Goal: Transaction & Acquisition: Book appointment/travel/reservation

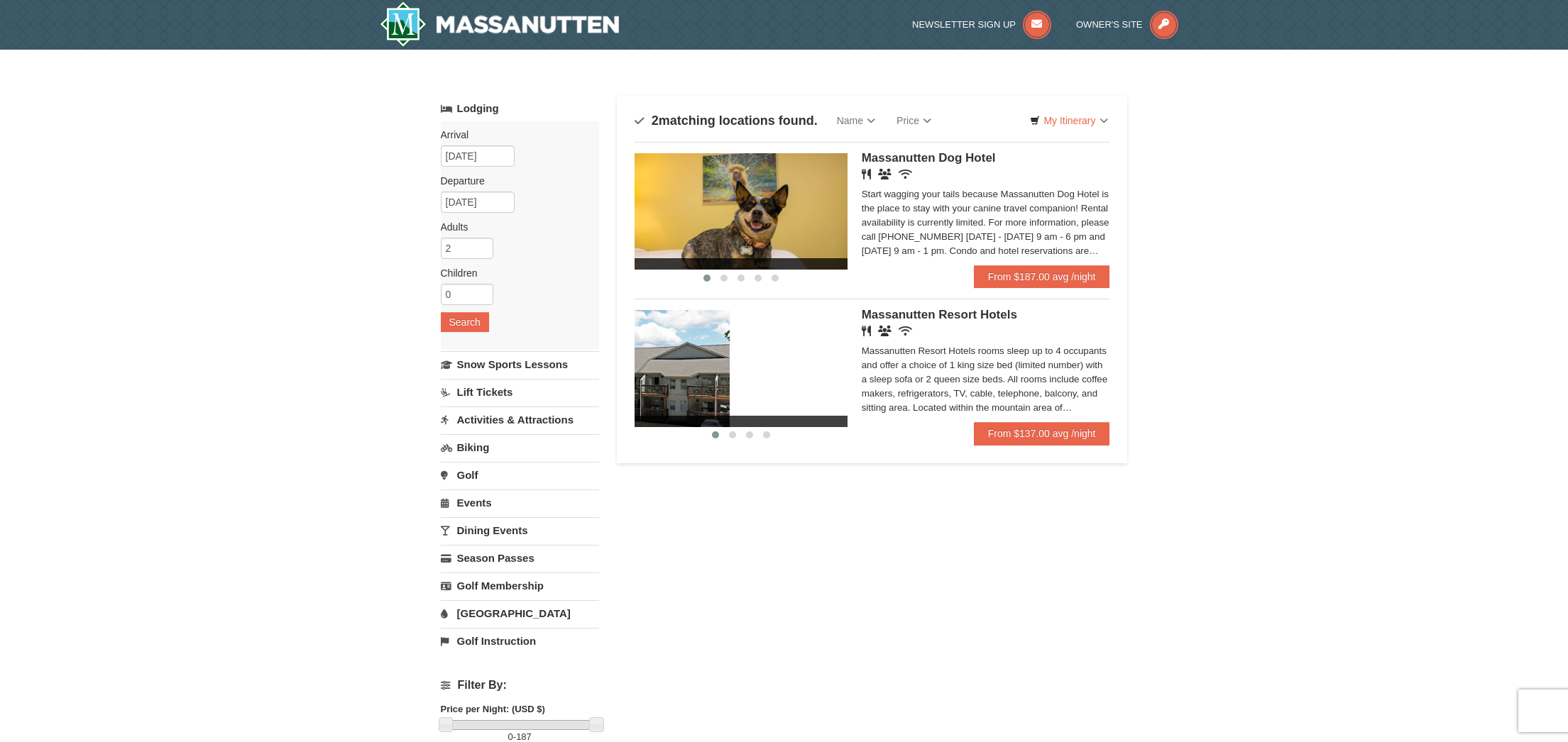
drag, startPoint x: 780, startPoint y: 399, endPoint x: 662, endPoint y: 391, distance: 118.3
drag, startPoint x: 821, startPoint y: 400, endPoint x: 644, endPoint y: 392, distance: 177.2
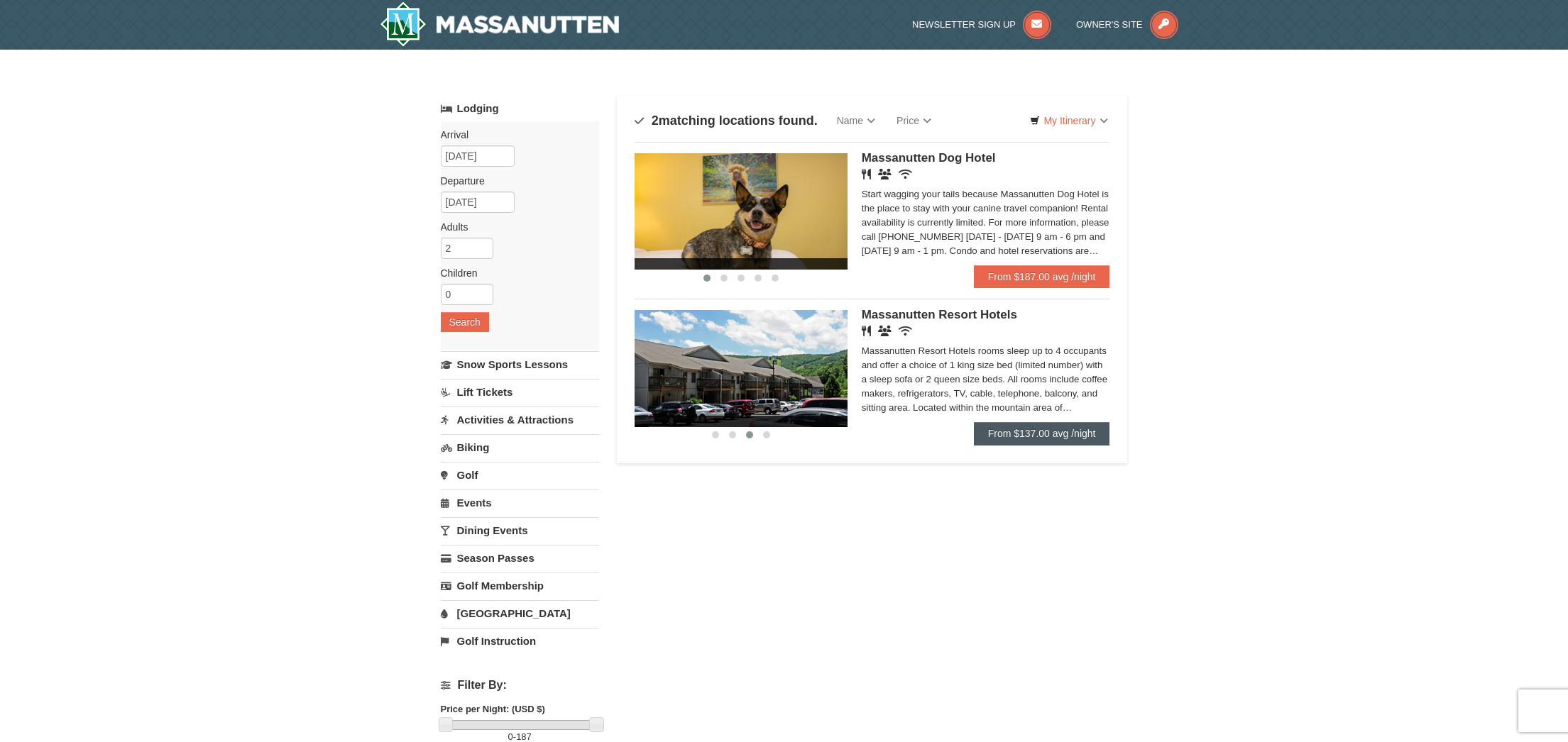
click at [1013, 437] on link "From $137.00 avg /night" at bounding box center [1042, 433] width 136 height 23
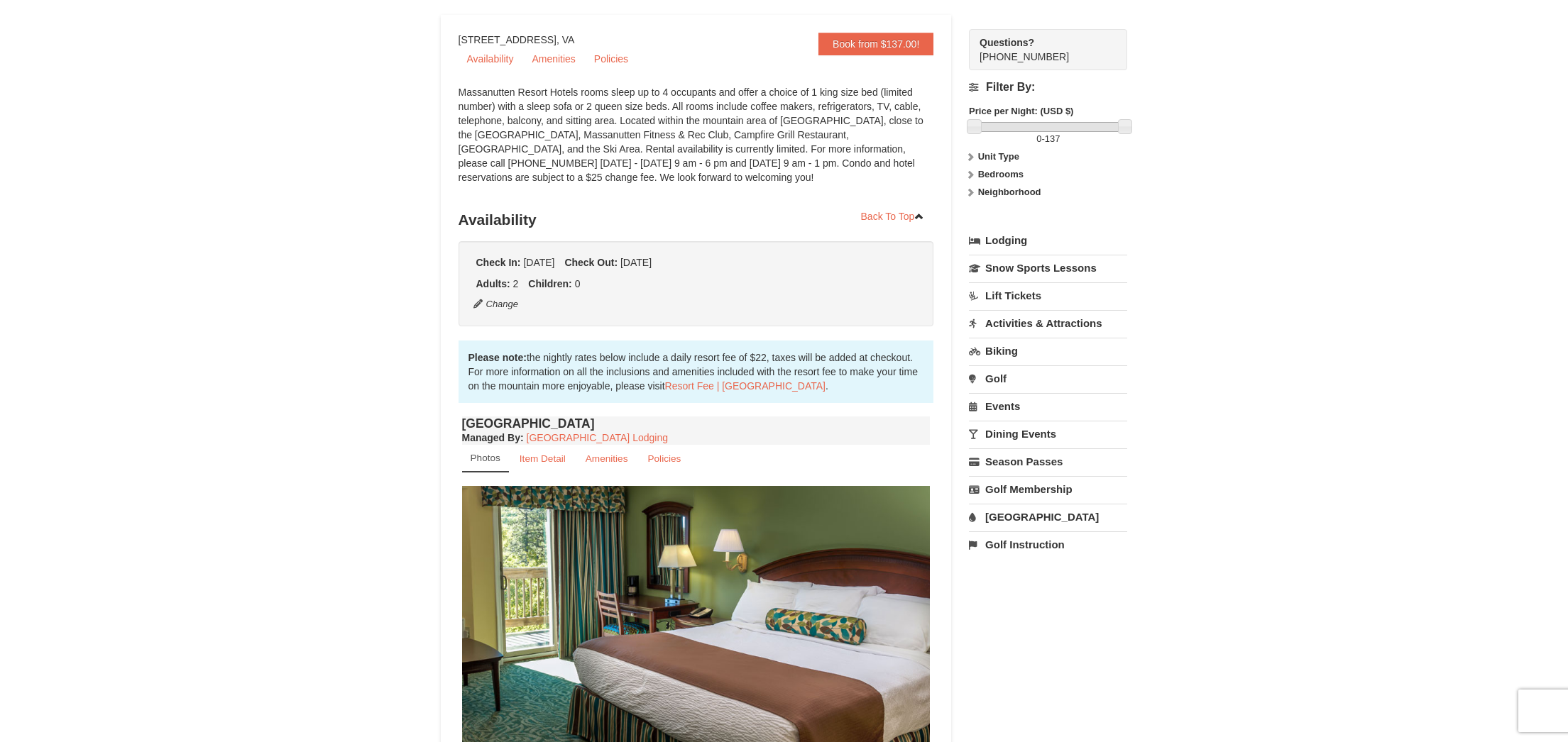
scroll to position [53, 0]
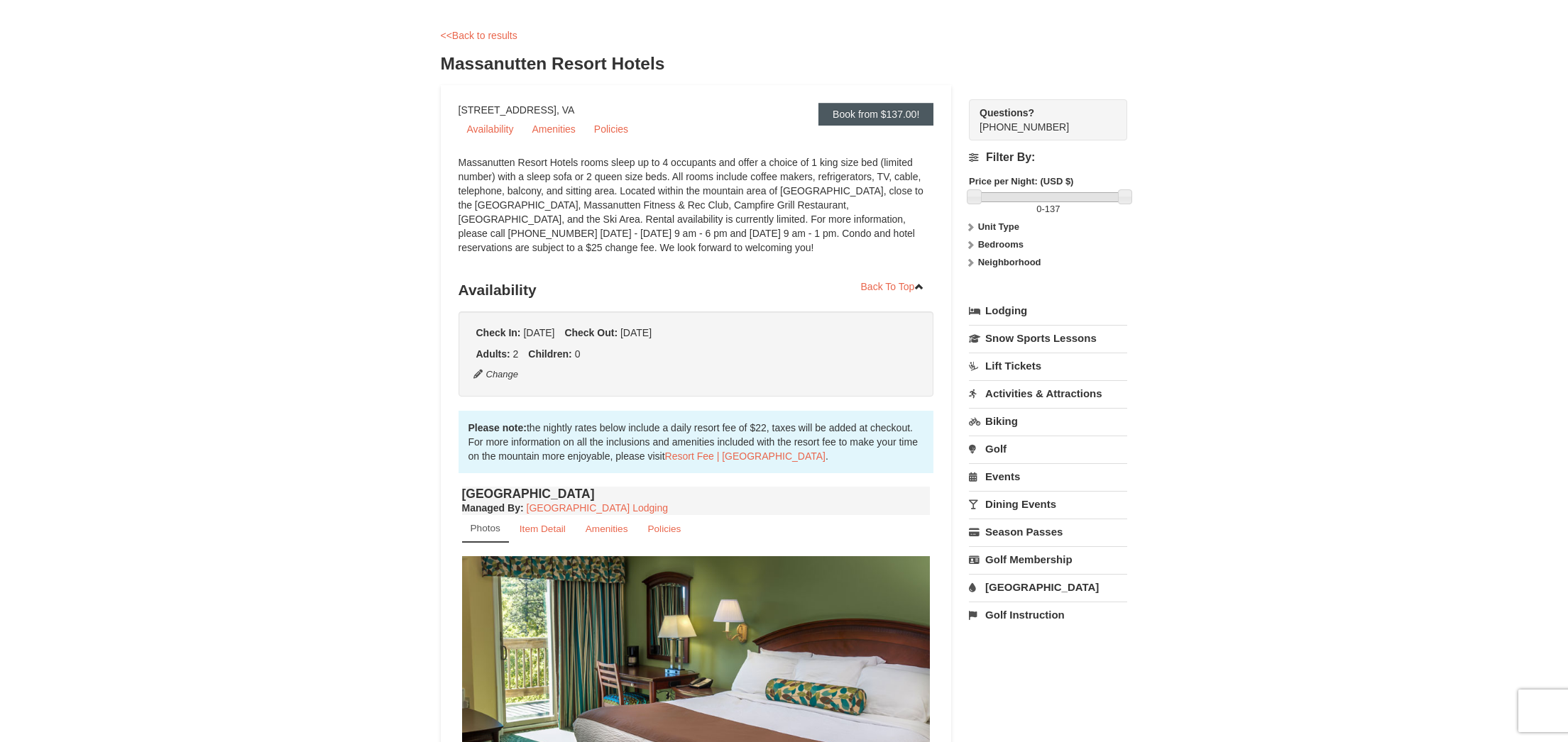
click at [889, 113] on link "Book from $137.00!" at bounding box center [875, 114] width 115 height 23
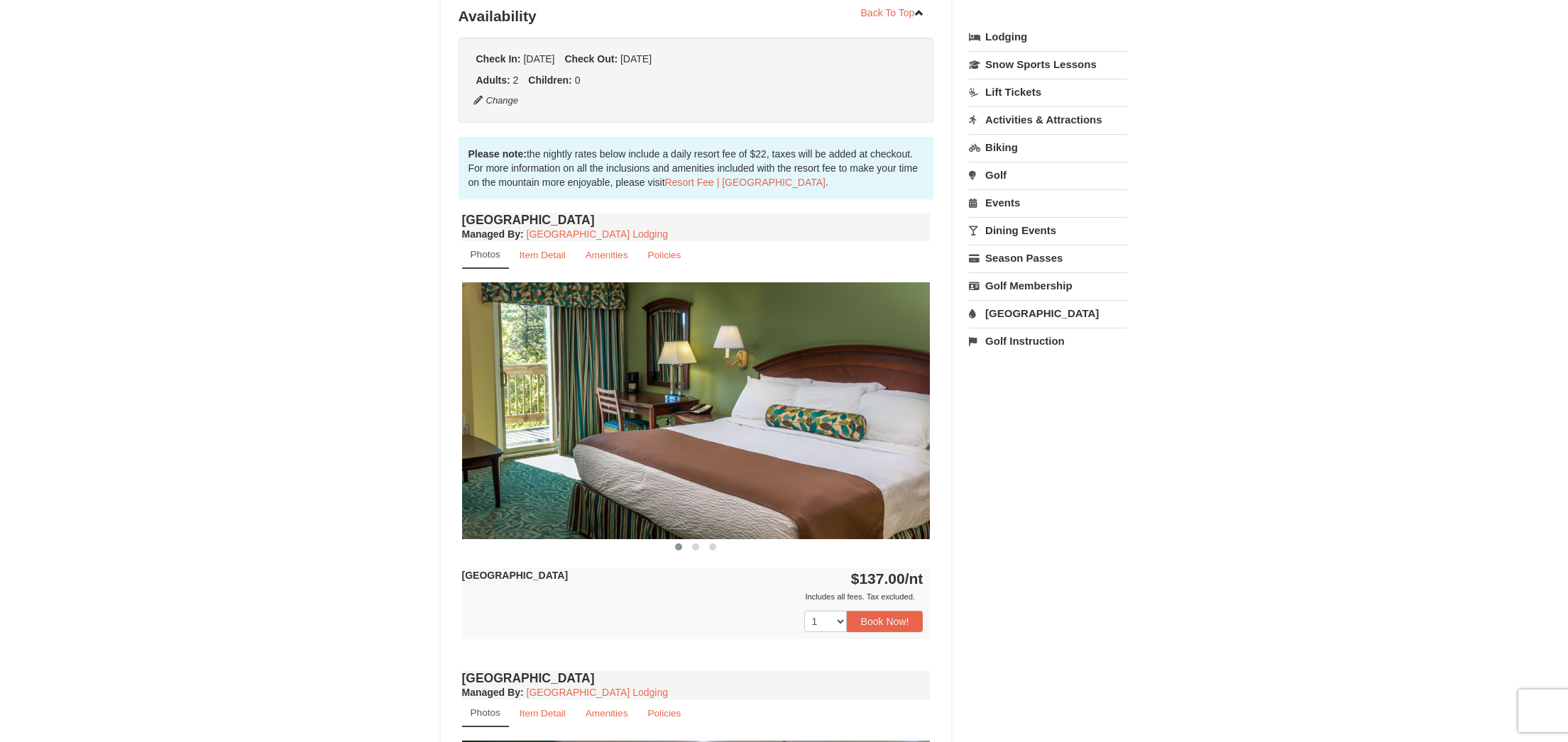
scroll to position [329, 0]
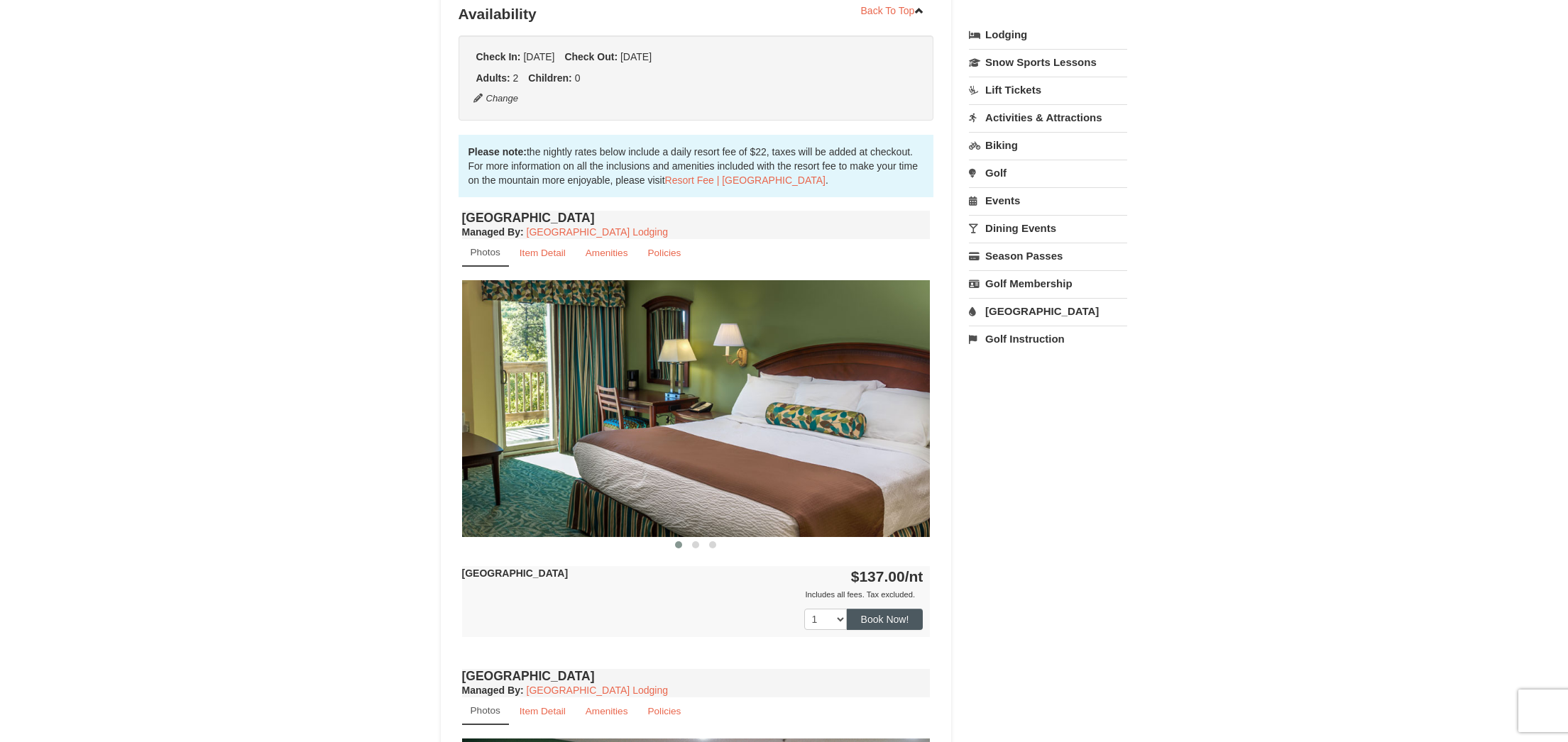
click at [893, 624] on button "Book Now!" at bounding box center [885, 620] width 77 height 21
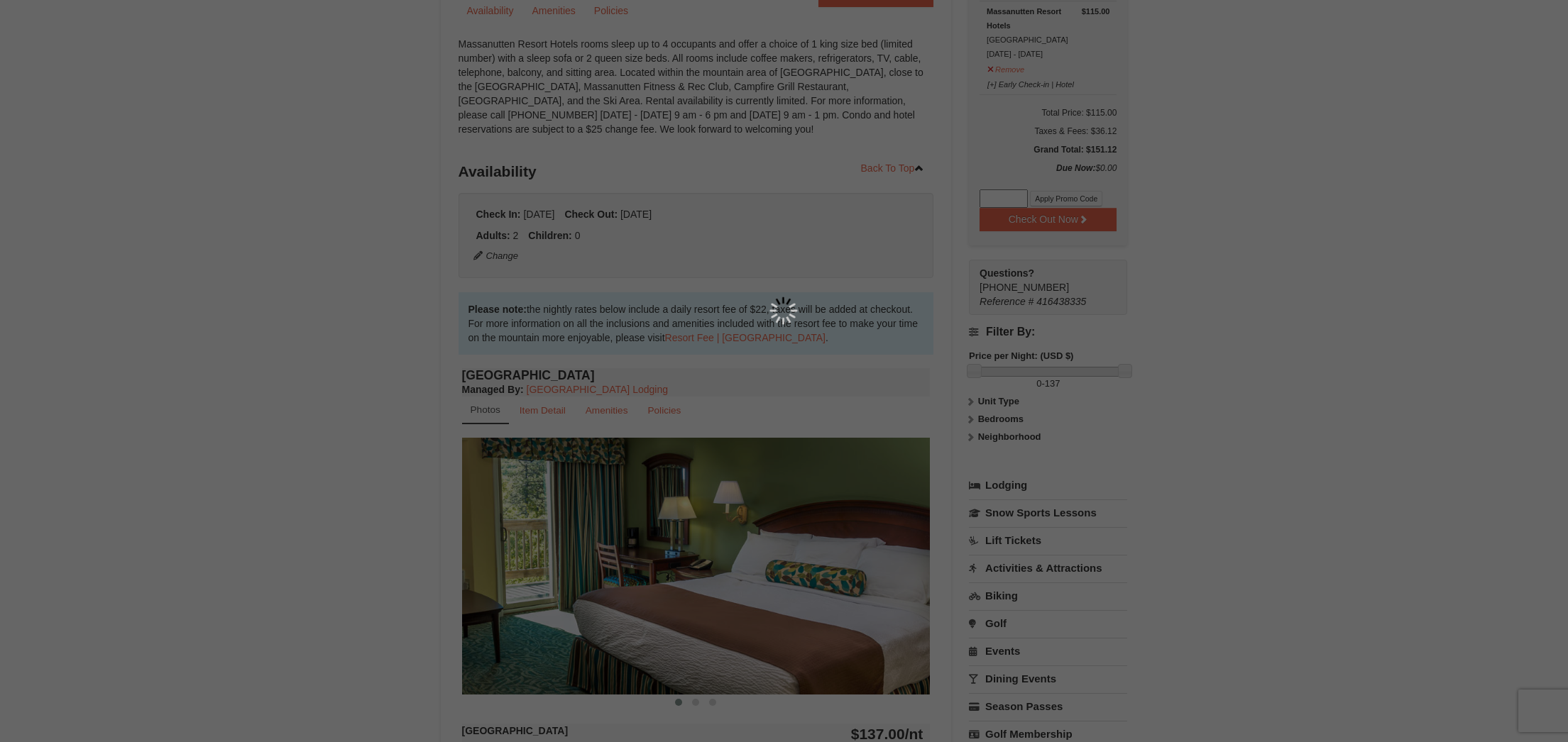
scroll to position [139, 0]
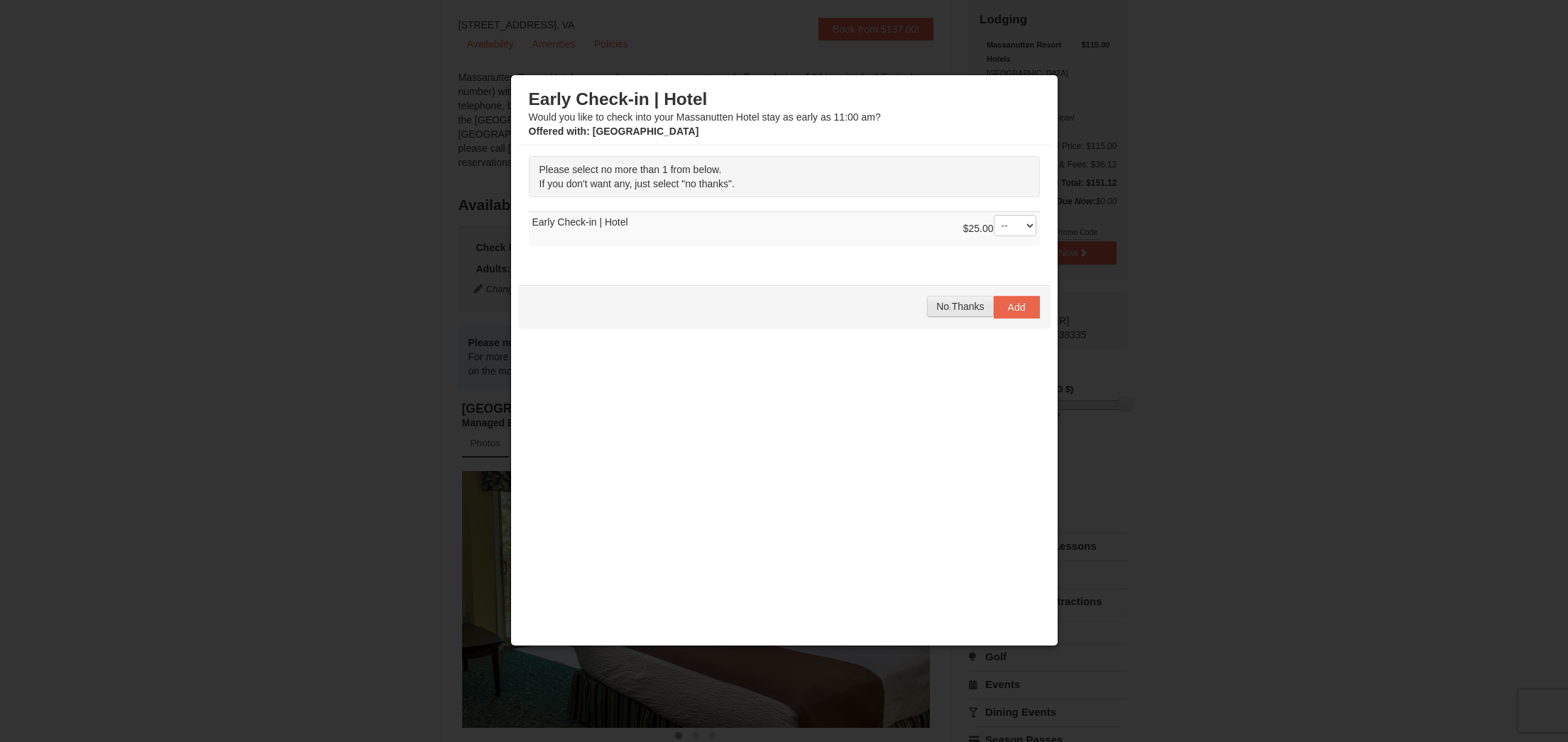
click at [960, 312] on span "No Thanks" at bounding box center [960, 307] width 47 height 11
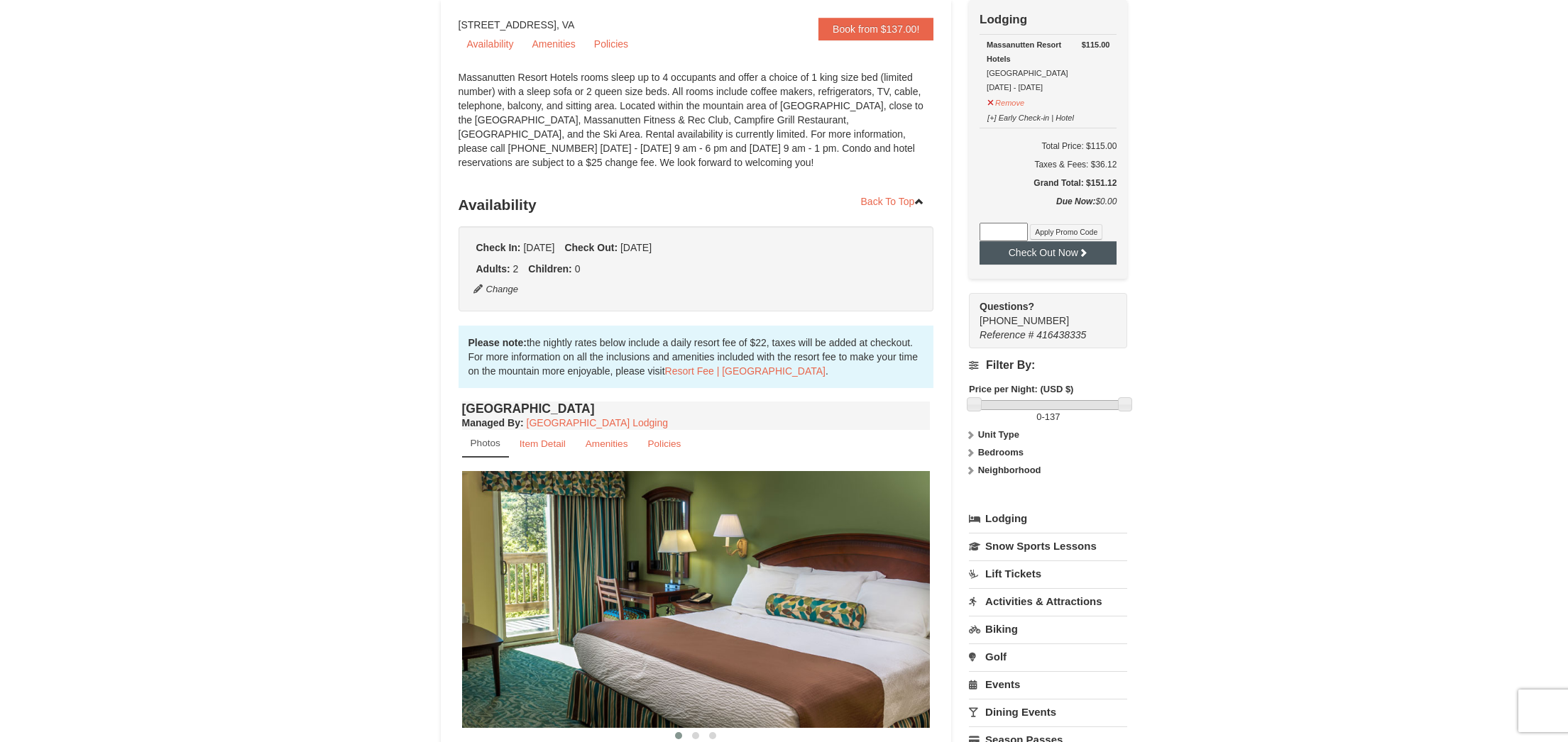
click at [1032, 254] on button "Check Out Now" at bounding box center [1049, 253] width 137 height 23
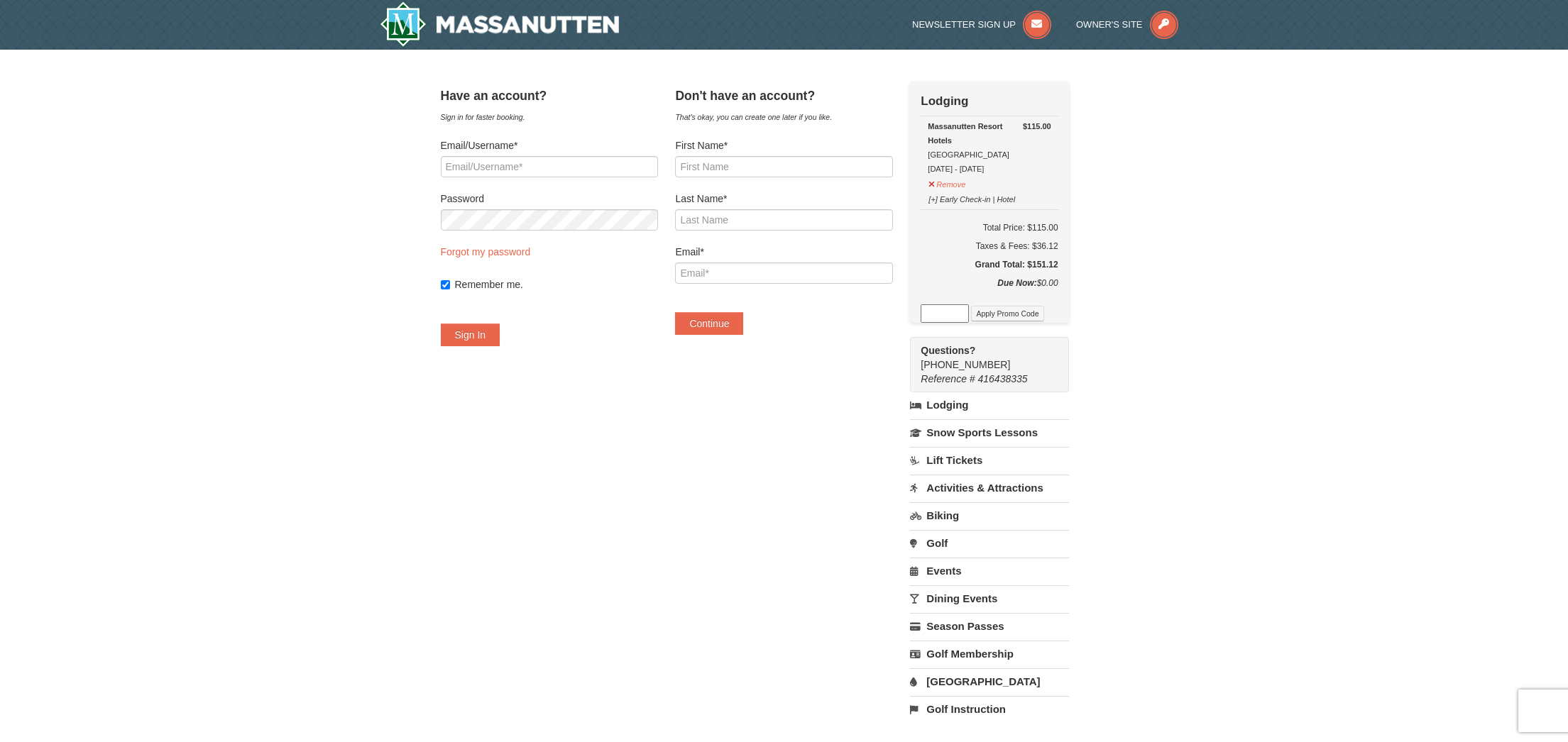
click at [826, 139] on label "First Name*" at bounding box center [784, 145] width 217 height 14
click at [826, 156] on input "First Name*" at bounding box center [784, 167] width 217 height 21
type input "[PERSON_NAME]"
type input "[PERSON_NAME][EMAIL_ADDRESS][DOMAIN_NAME]"
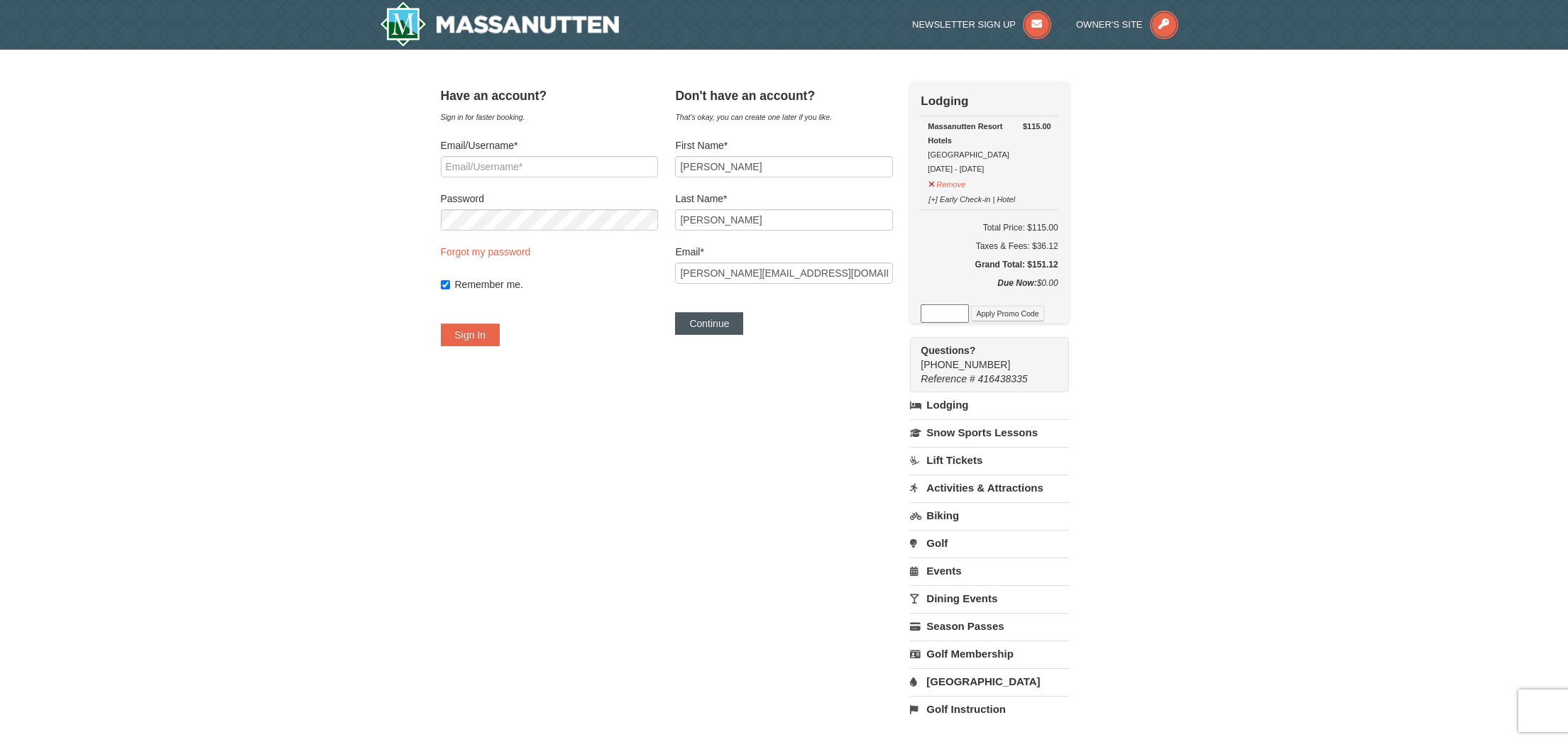
click at [731, 330] on button "Continue" at bounding box center [709, 324] width 68 height 23
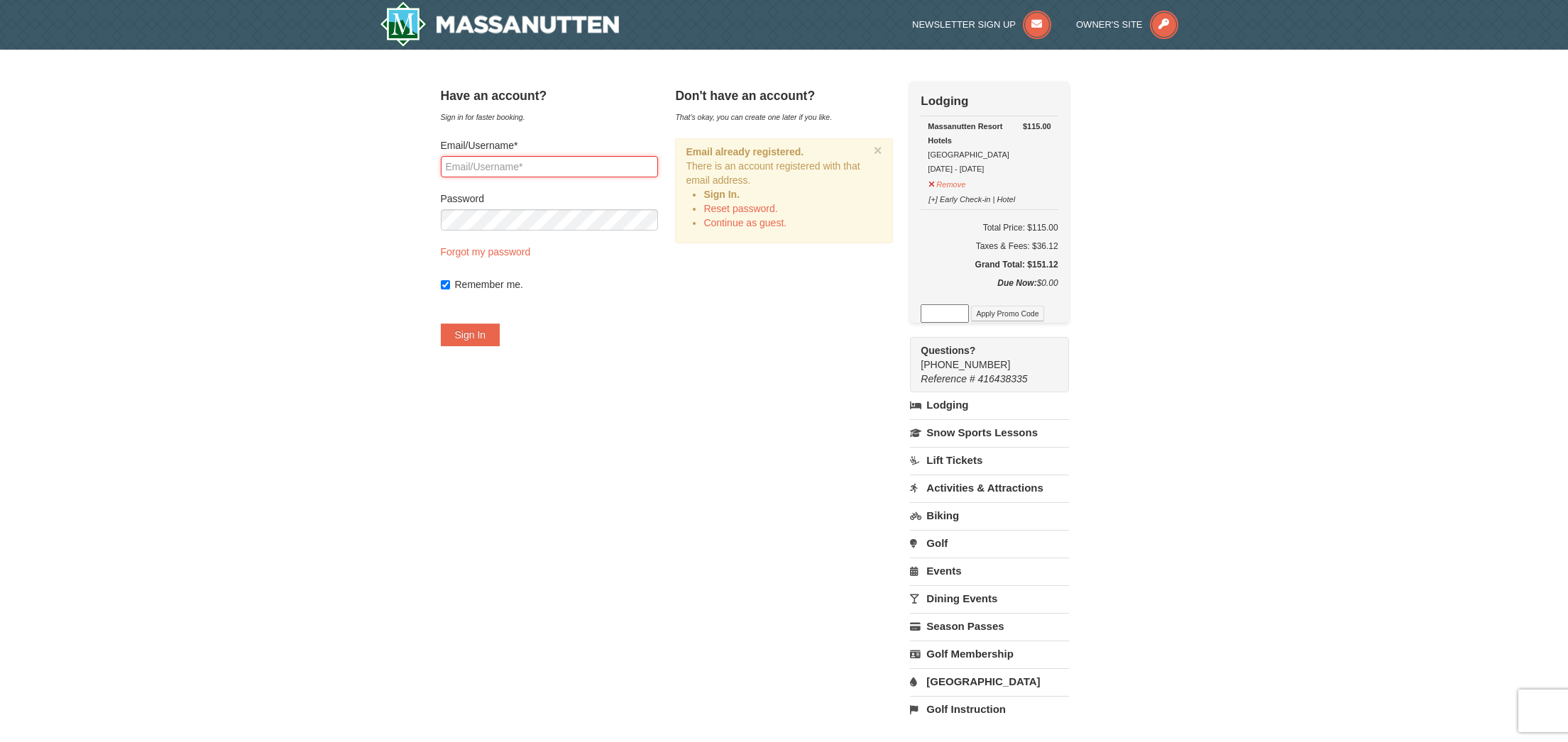
click at [512, 166] on input "Email/Username*" at bounding box center [550, 167] width 217 height 21
type input "[PERSON_NAME][EMAIL_ADDRESS][DOMAIN_NAME]"
click at [497, 336] on button "Sign In" at bounding box center [470, 335] width 60 height 23
click at [495, 340] on button "Try Again" at bounding box center [476, 335] width 70 height 23
